Goal: Transaction & Acquisition: Purchase product/service

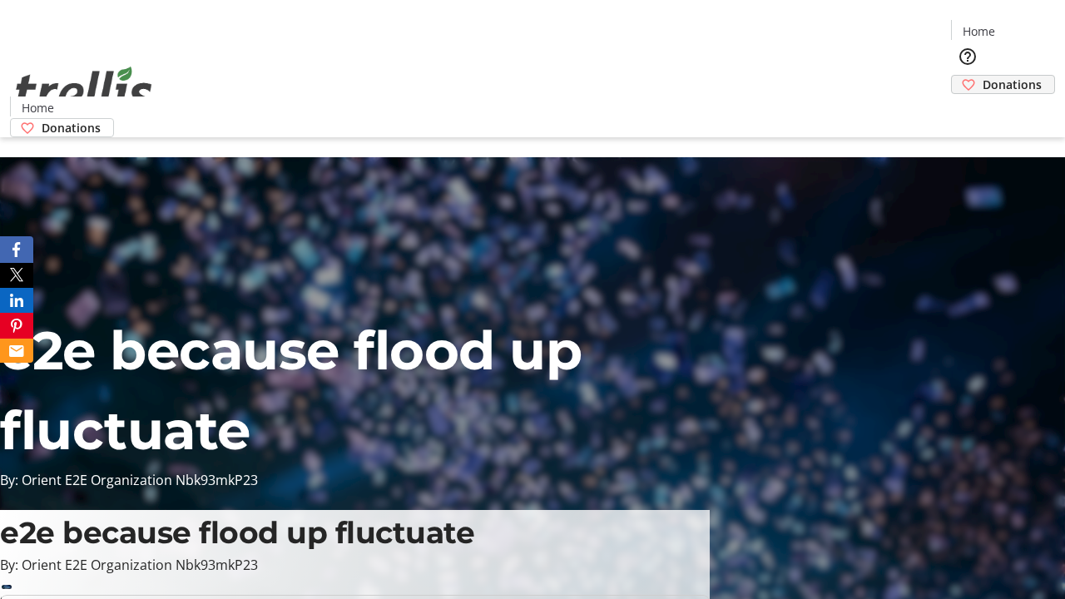
click at [983, 76] on span "Donations" at bounding box center [1012, 84] width 59 height 17
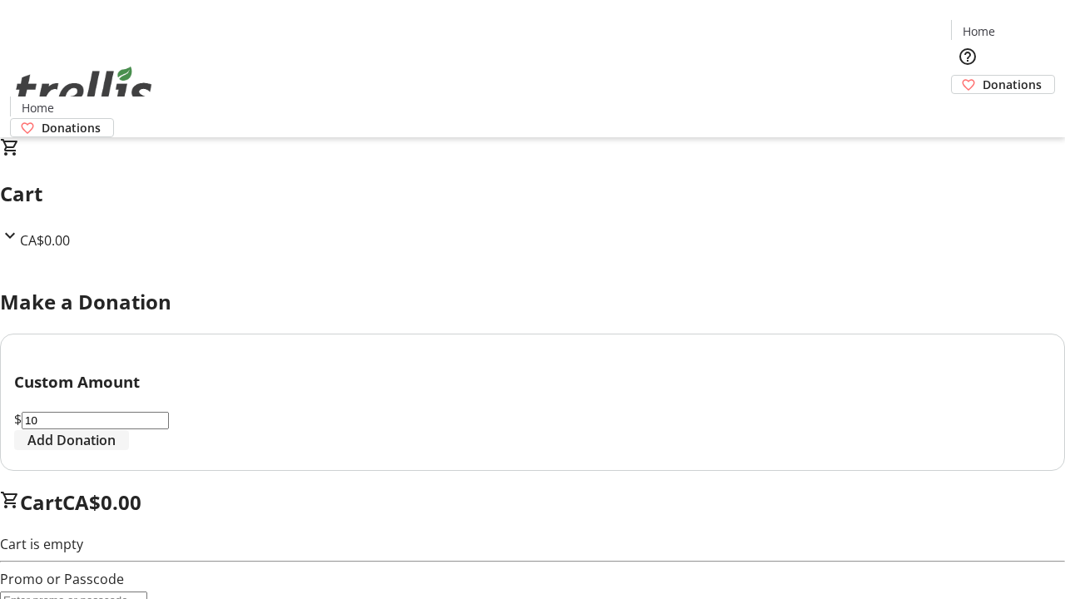
click at [116, 450] on span "Add Donation" at bounding box center [71, 440] width 88 height 20
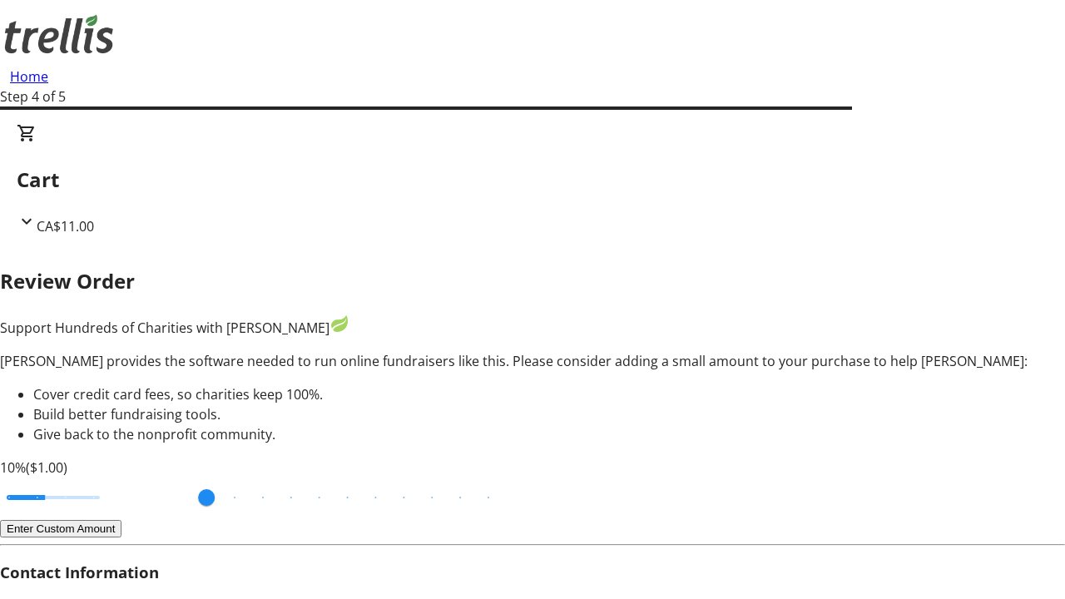
type input "3"
click at [112, 479] on input "Cover fees percentage" at bounding box center [53, 497] width 128 height 37
